Goal: Transaction & Acquisition: Book appointment/travel/reservation

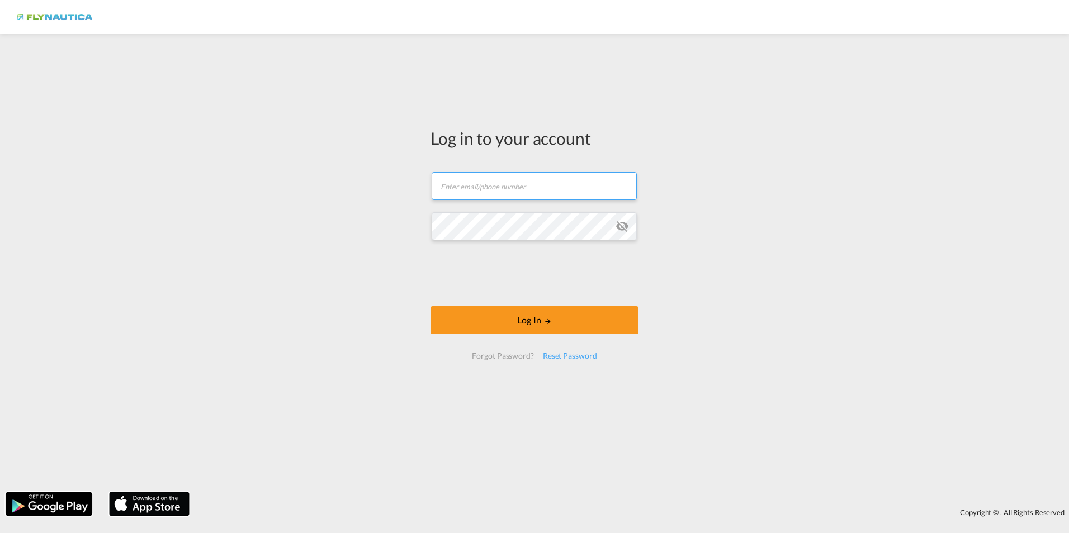
click at [495, 178] on input "text" at bounding box center [534, 186] width 205 height 28
drag, startPoint x: 575, startPoint y: 181, endPoint x: 367, endPoint y: 168, distance: 207.8
click at [367, 168] on div "Log in to your account [EMAIL_ADDRESS][PERSON_NAME][DOMAIN_NAME] Password field…" at bounding box center [534, 262] width 1069 height 447
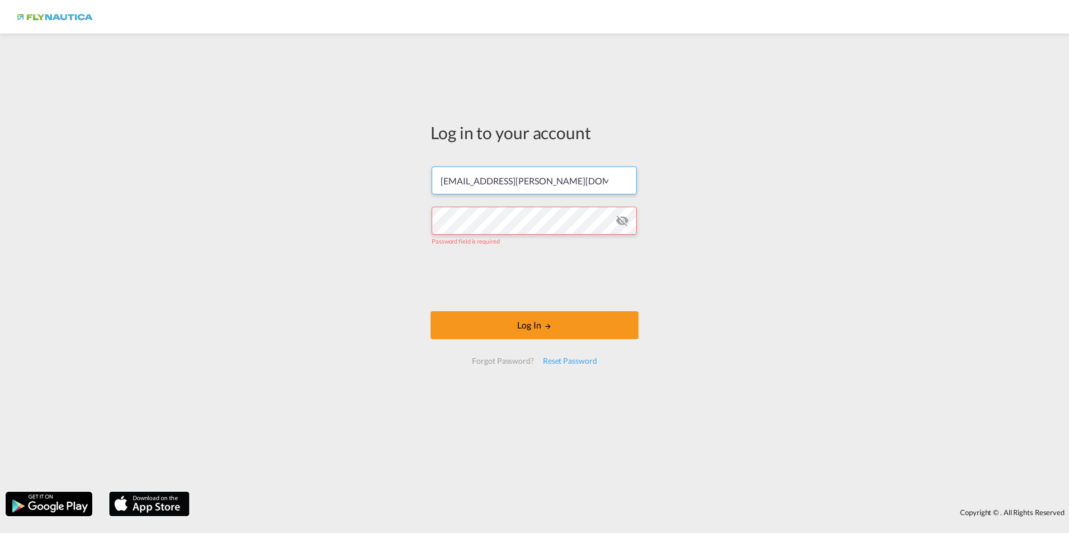
drag, startPoint x: 573, startPoint y: 195, endPoint x: 396, endPoint y: 187, distance: 176.9
click at [396, 187] on div "Log in to your account [EMAIL_ADDRESS][PERSON_NAME][DOMAIN_NAME] Password field…" at bounding box center [534, 262] width 1069 height 447
type input "[DOMAIN_NAME][EMAIL_ADDRESS][DOMAIN_NAME]"
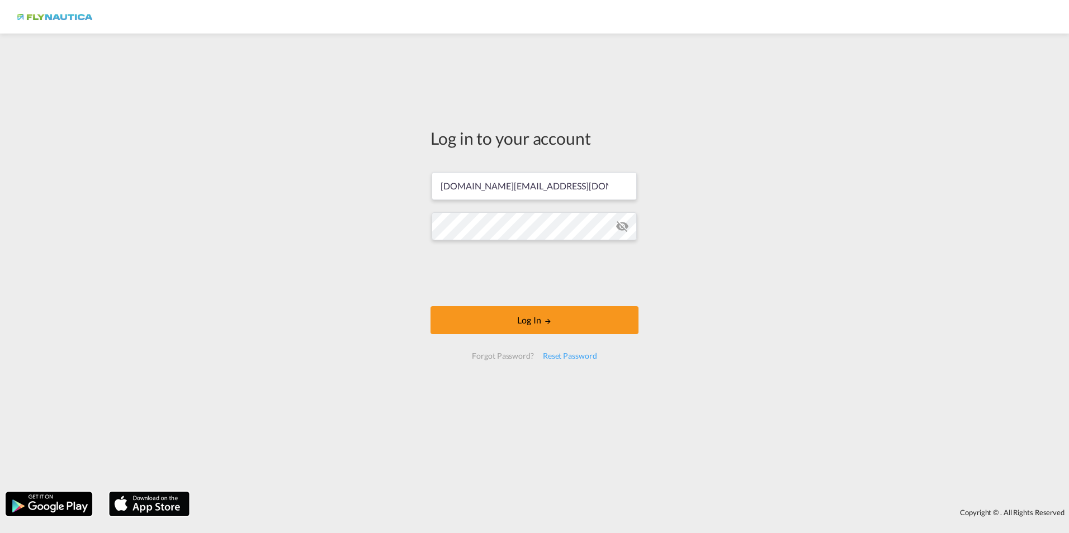
click at [623, 222] on md-icon "icon-eye-off" at bounding box center [622, 226] width 13 height 13
click at [501, 318] on button "Log In" at bounding box center [535, 320] width 208 height 28
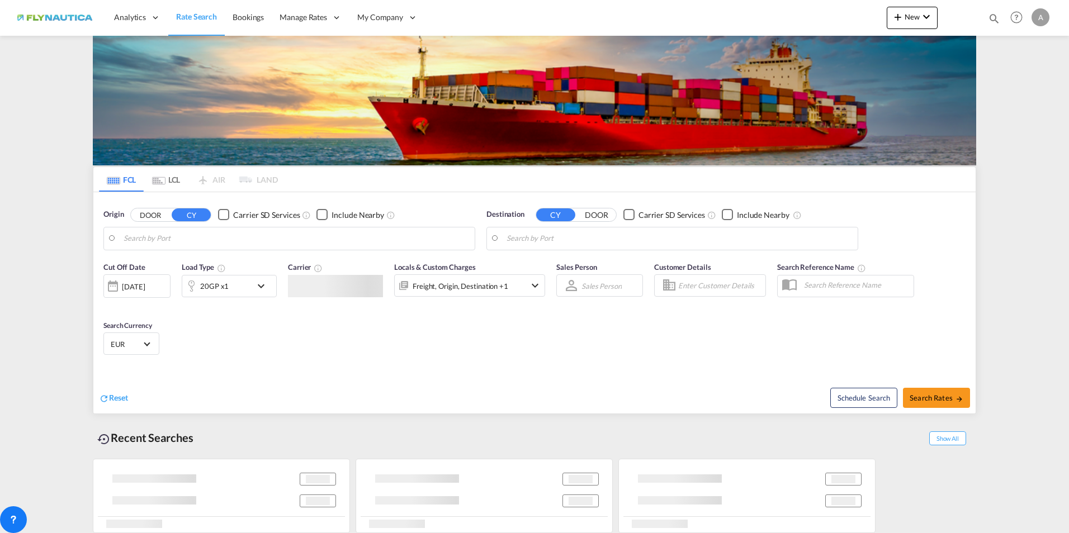
type input "[GEOGRAPHIC_DATA], [GEOGRAPHIC_DATA]"
type input "Kuching, [GEOGRAPHIC_DATA], MYKCH"
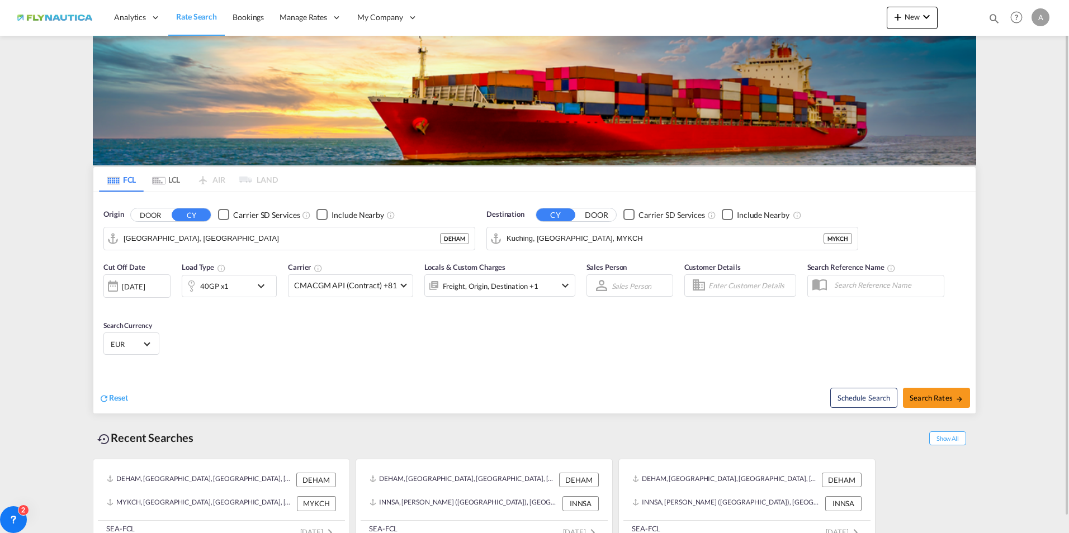
click at [1052, 377] on md-content "Analytics Dashboard Rate Search Bookings Manage Rates My Rate Files" at bounding box center [534, 266] width 1069 height 533
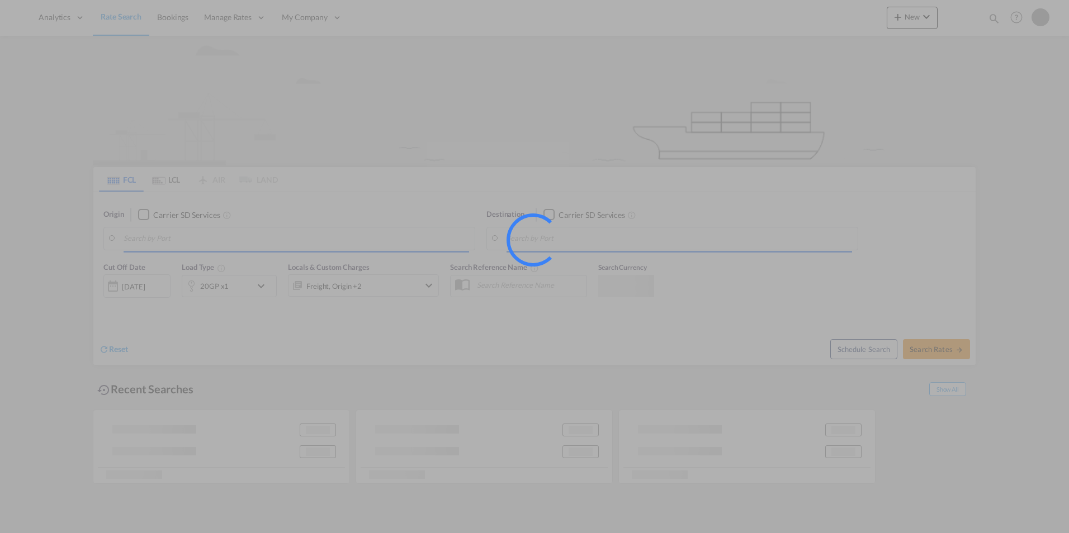
type input "[GEOGRAPHIC_DATA], [GEOGRAPHIC_DATA]"
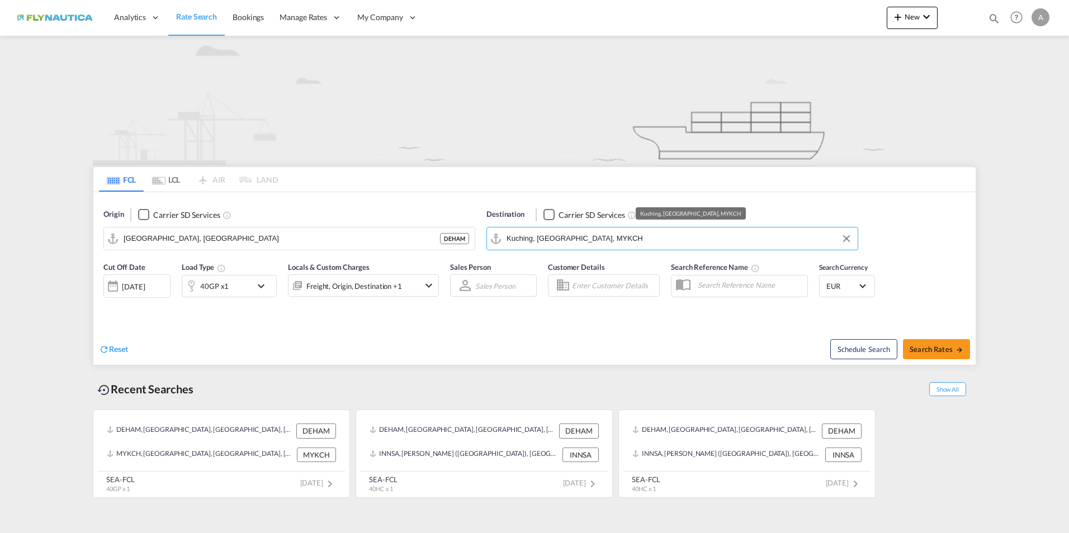
drag, startPoint x: 611, startPoint y: 238, endPoint x: 519, endPoint y: 233, distance: 91.2
click at [490, 229] on md-input-container "Kuching, [GEOGRAPHIC_DATA], MYKCH" at bounding box center [672, 239] width 371 height 22
drag, startPoint x: 614, startPoint y: 240, endPoint x: 465, endPoint y: 223, distance: 149.7
click at [465, 223] on div "Origin Carrier SD Services Hamburg, DEHAM DEHAM Destination Carrier SD Services…" at bounding box center [534, 224] width 882 height 64
click at [603, 242] on input "Kuching, [GEOGRAPHIC_DATA], MYKCH" at bounding box center [680, 238] width 346 height 17
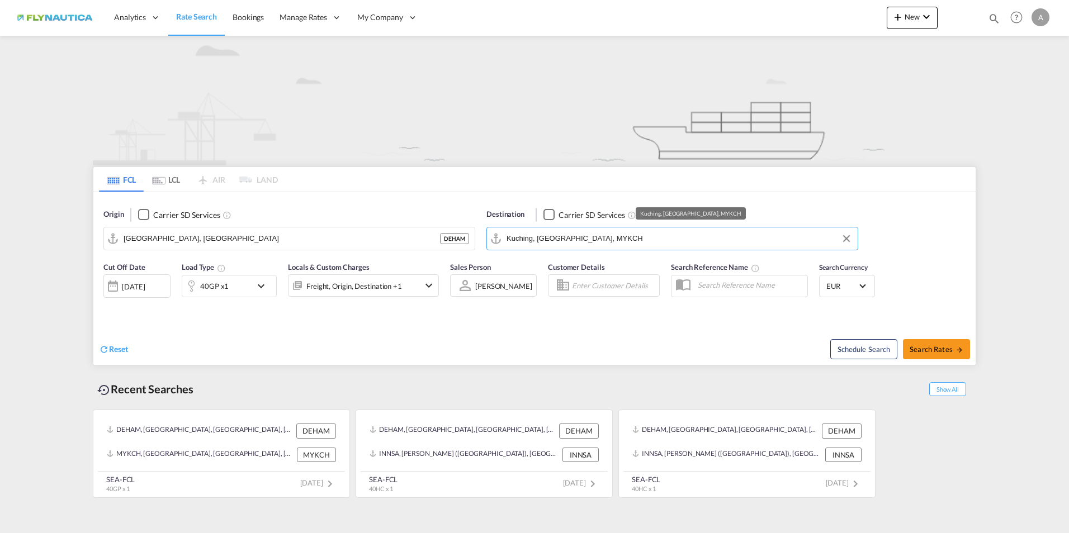
drag, startPoint x: 609, startPoint y: 237, endPoint x: 447, endPoint y: 216, distance: 164.1
click at [448, 217] on div "Origin Carrier SD Services Hamburg, DEHAM DEHAM Destination Carrier SD Services…" at bounding box center [534, 224] width 882 height 64
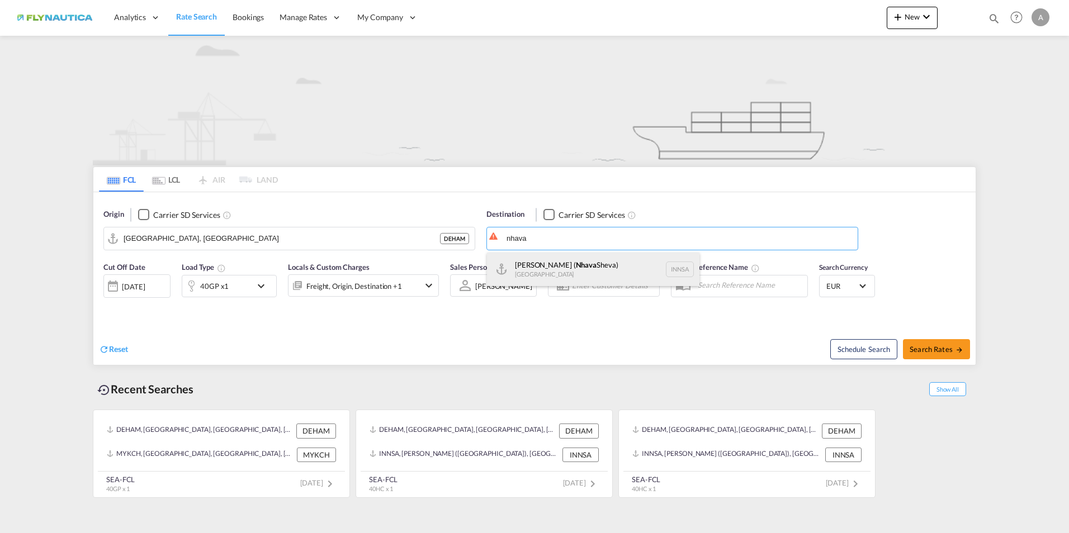
click at [545, 271] on div "Jawaharlal Nehru ( Nhava Sheva) India INNSA" at bounding box center [593, 270] width 212 height 34
type input "Jawaharlal Nehru (Nhava Sheva), INNSA"
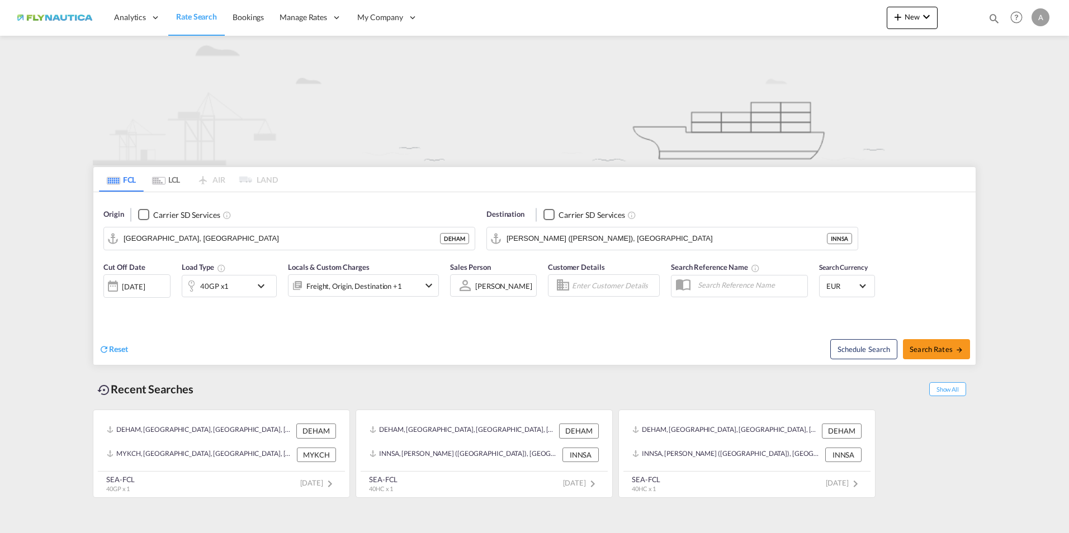
click at [261, 286] on md-icon "icon-chevron-down" at bounding box center [263, 286] width 19 height 13
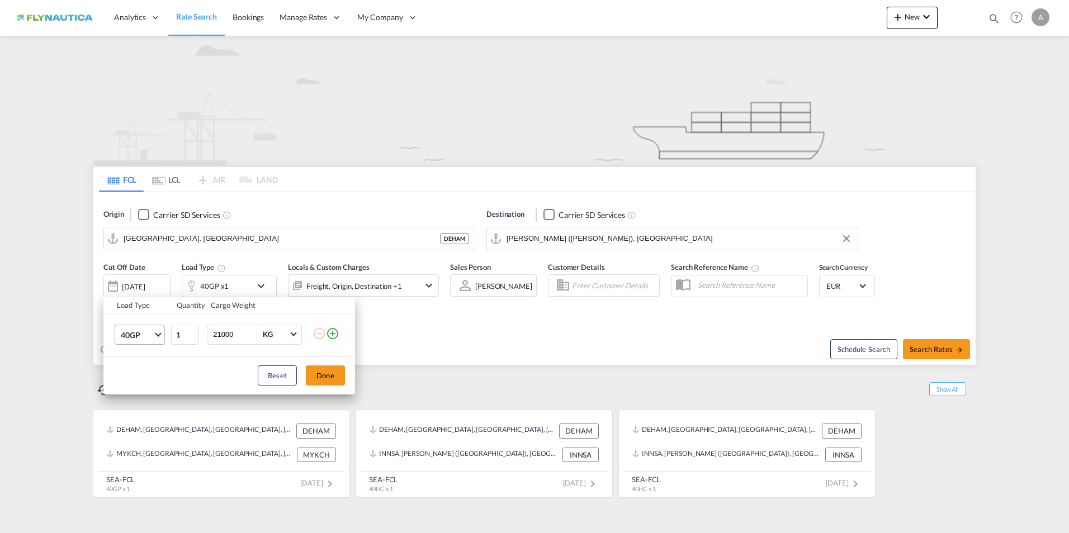
click at [160, 334] on span "Choose: \a40GP" at bounding box center [158, 333] width 6 height 6
click at [145, 309] on md-option "20GP" at bounding box center [150, 308] width 76 height 27
click at [635, 215] on div "Load Type Quantity Cargo Weight 20GP 1 21000 KG KG Load type addition is restri…" at bounding box center [534, 266] width 1069 height 533
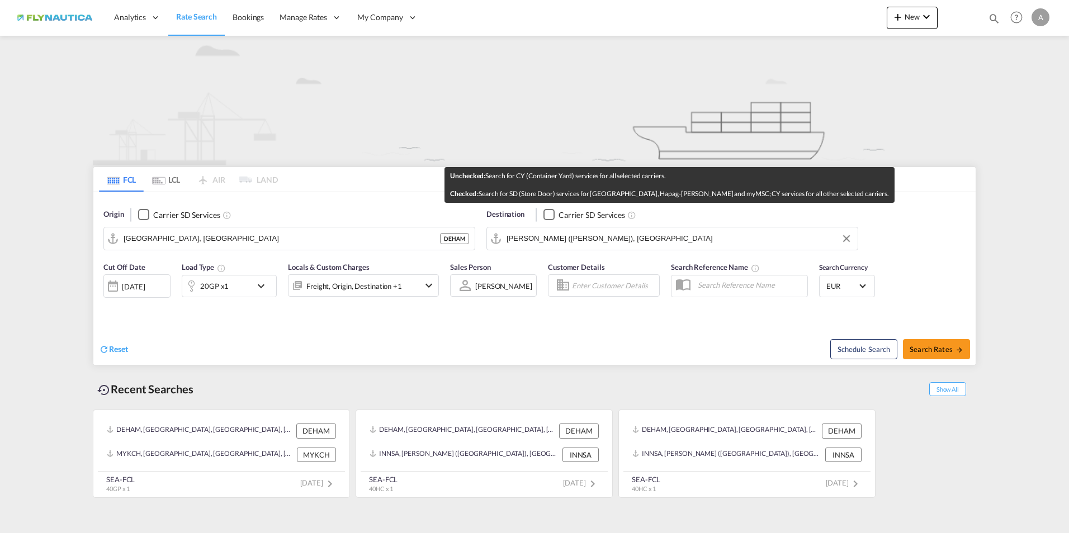
click at [632, 216] on md-icon "Unchecked:\a Search for CY (Container Yard) services for all selected carriers.…" at bounding box center [631, 215] width 9 height 9
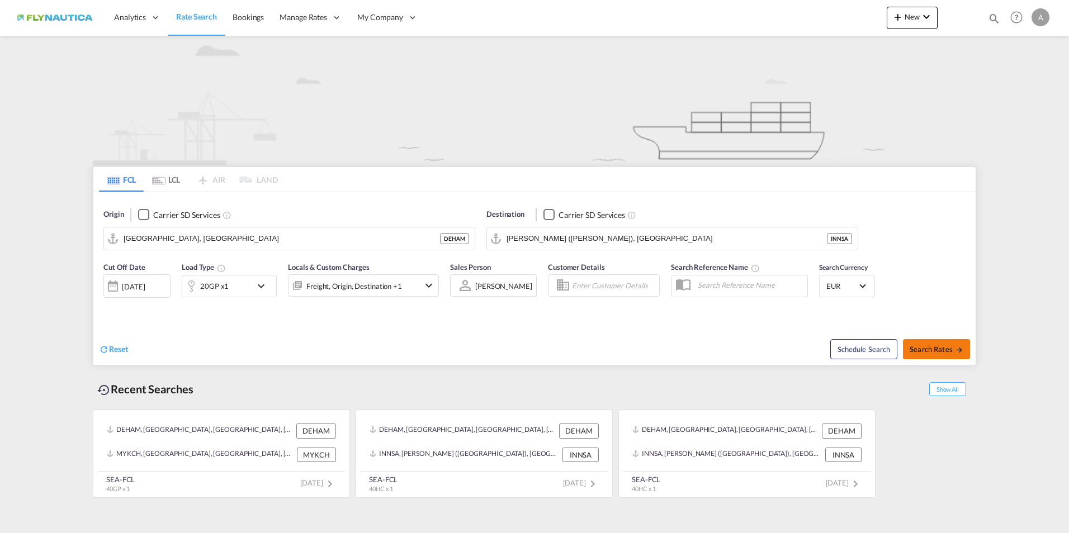
click at [943, 349] on span "Search Rates" at bounding box center [937, 349] width 54 height 9
type input "DEHAM to INNSA / 1 Sep 2025"
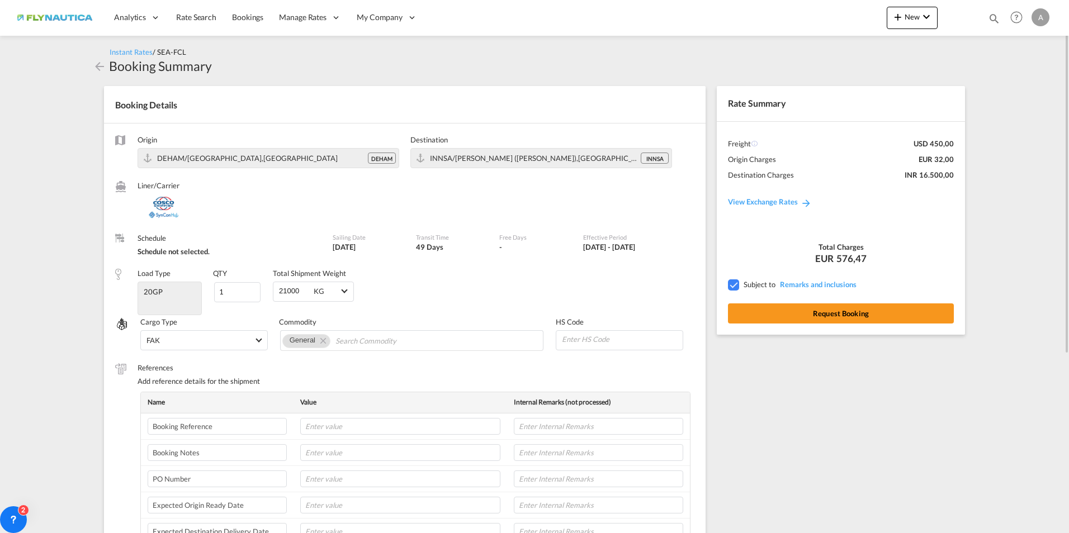
drag, startPoint x: 627, startPoint y: 246, endPoint x: 677, endPoint y: 247, distance: 49.2
click at [677, 247] on div "[DATE] - [DATE]" at bounding box center [633, 247] width 100 height 10
click at [628, 247] on div "[DATE] - [DATE]" at bounding box center [609, 247] width 52 height 10
drag, startPoint x: 628, startPoint y: 247, endPoint x: 678, endPoint y: 247, distance: 49.2
click at [678, 247] on div "[DATE] - [DATE]" at bounding box center [633, 247] width 100 height 10
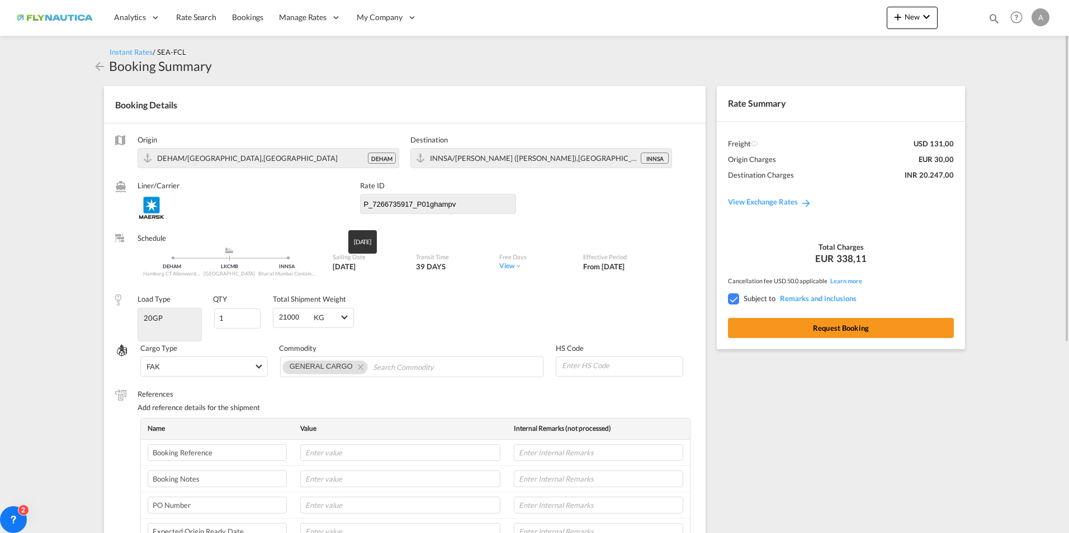
drag, startPoint x: 335, startPoint y: 263, endPoint x: 365, endPoint y: 264, distance: 29.6
click at [365, 264] on div "[DATE]" at bounding box center [369, 267] width 72 height 10
